Goal: Information Seeking & Learning: Learn about a topic

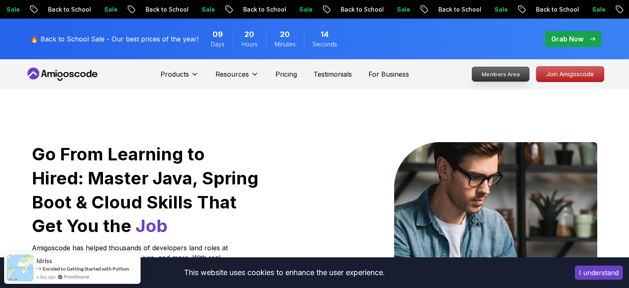
click at [518, 74] on p "Members Area" at bounding box center [500, 74] width 57 height 14
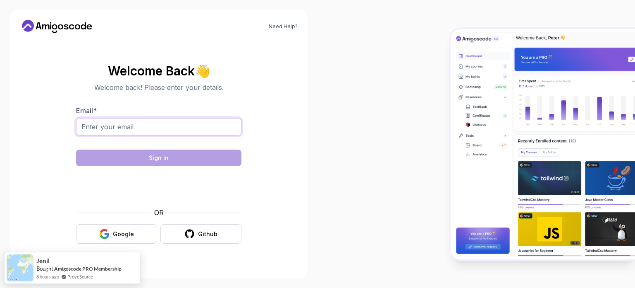
click at [144, 126] on input "Email *" at bounding box center [158, 126] width 165 height 17
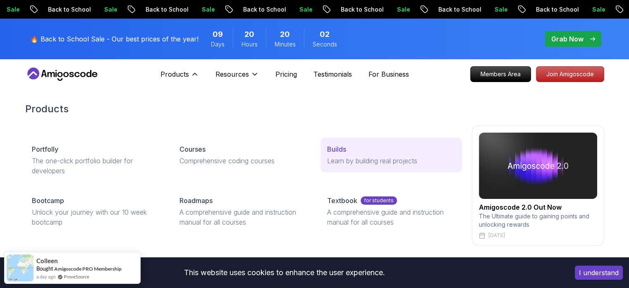
click at [364, 156] on p "Learn by building real projects" at bounding box center [391, 161] width 128 height 10
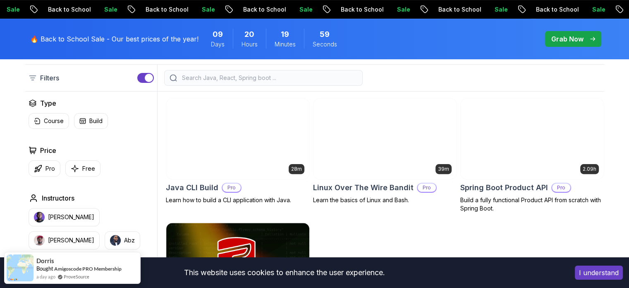
scroll to position [221, 0]
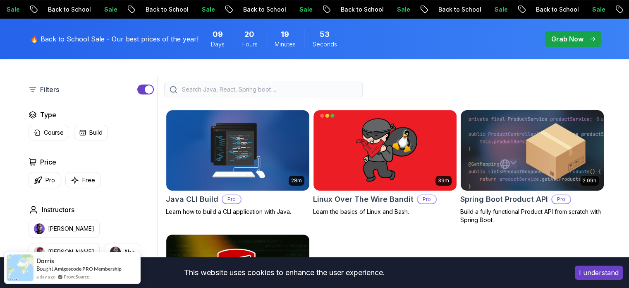
scroll to position [209, 0]
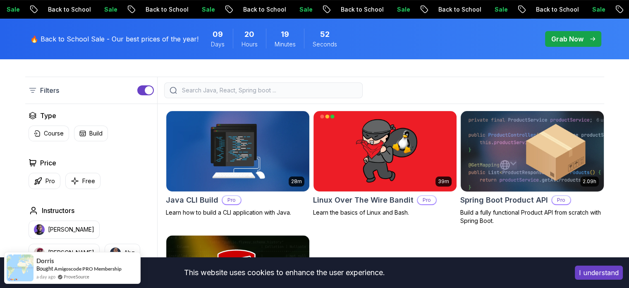
click at [581, 150] on img at bounding box center [532, 151] width 150 height 84
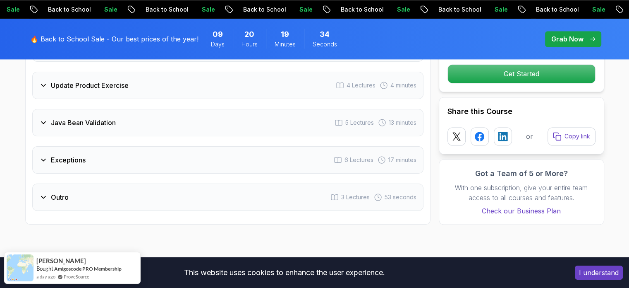
scroll to position [1242, 0]
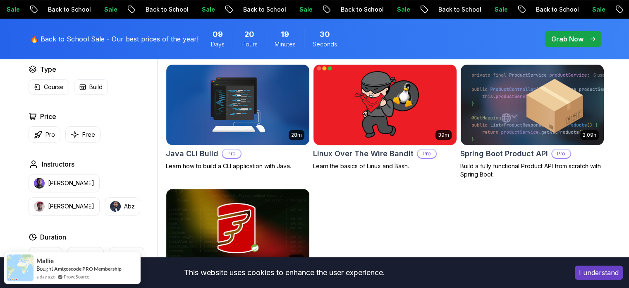
scroll to position [255, 0]
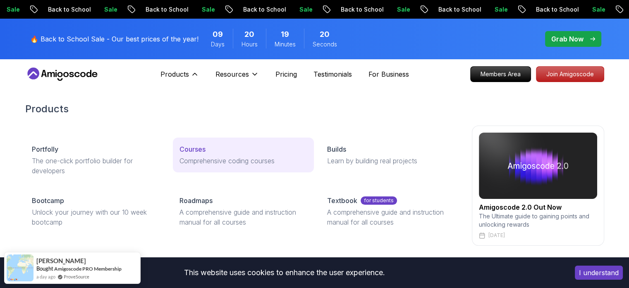
click at [195, 144] on link "Courses Comprehensive coding courses" at bounding box center [243, 154] width 141 height 35
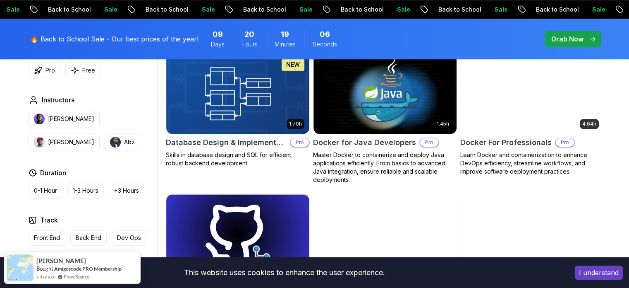
scroll to position [780, 0]
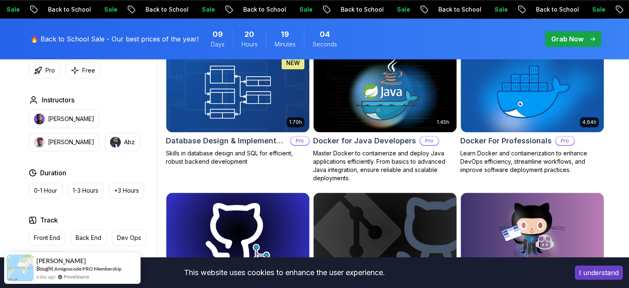
click at [595, 273] on button "I understand" at bounding box center [599, 272] width 48 height 14
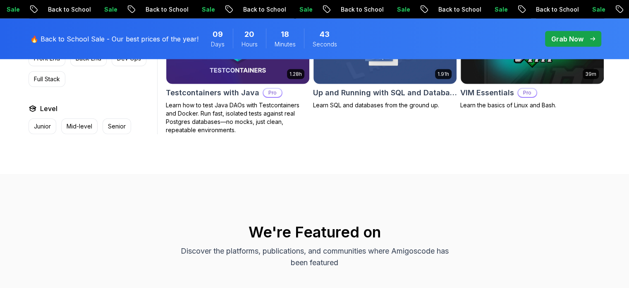
scroll to position [2322, 0]
